Goal: Information Seeking & Learning: Learn about a topic

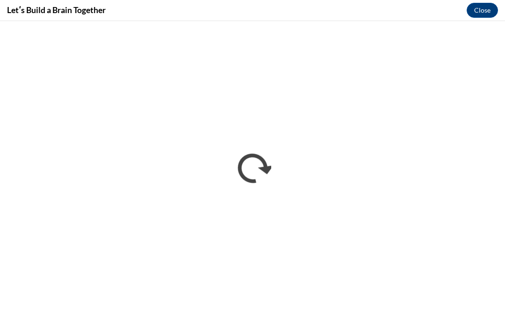
scroll to position [426, 0]
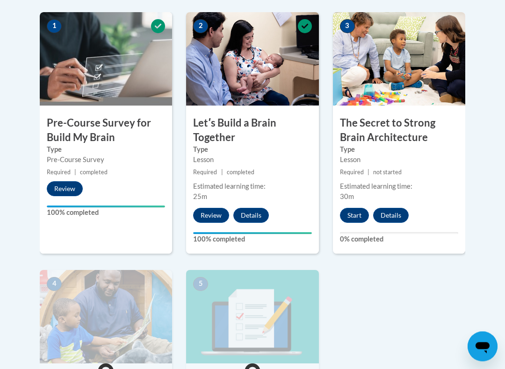
click at [355, 216] on button "Start" at bounding box center [354, 215] width 29 height 15
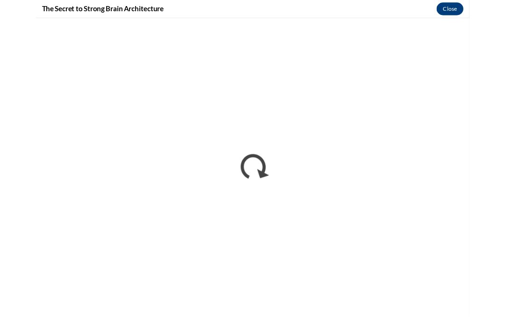
scroll to position [328, 0]
